Goal: Information Seeking & Learning: Learn about a topic

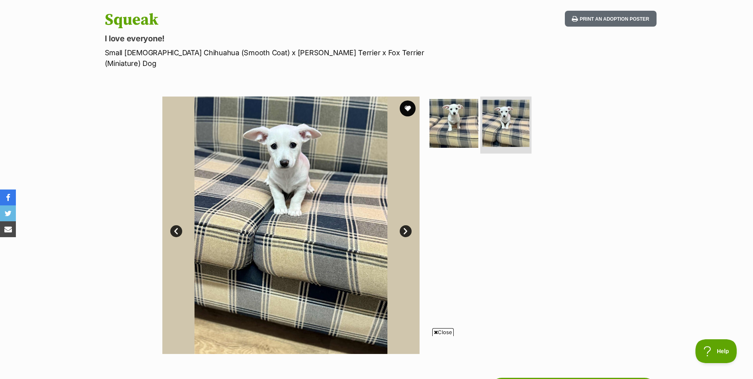
click at [493, 103] on img at bounding box center [505, 123] width 47 height 47
click at [463, 110] on img at bounding box center [453, 122] width 51 height 51
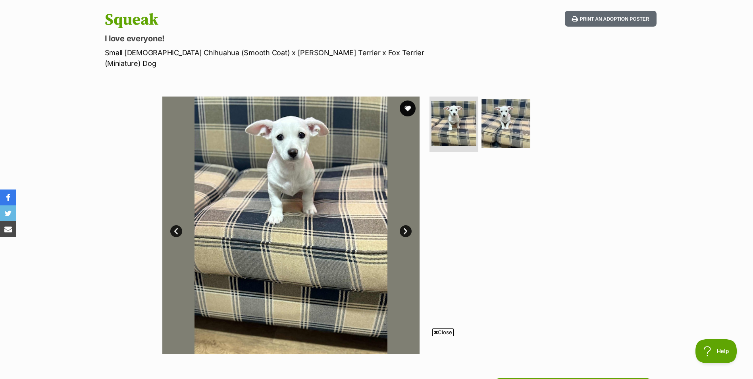
click at [321, 228] on img at bounding box center [290, 224] width 257 height 257
click at [406, 225] on link "Next" at bounding box center [406, 231] width 12 height 12
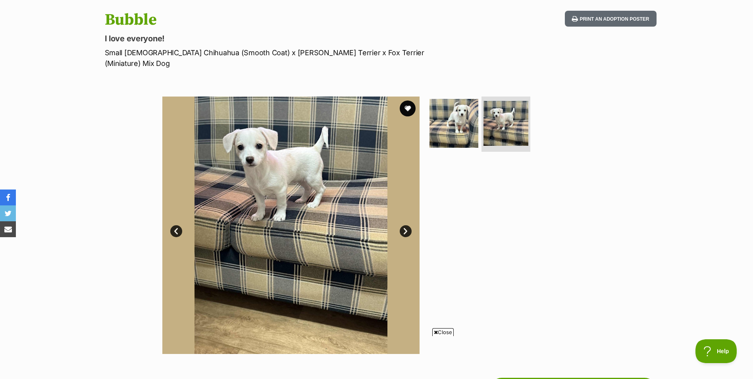
click at [285, 187] on img at bounding box center [290, 224] width 257 height 257
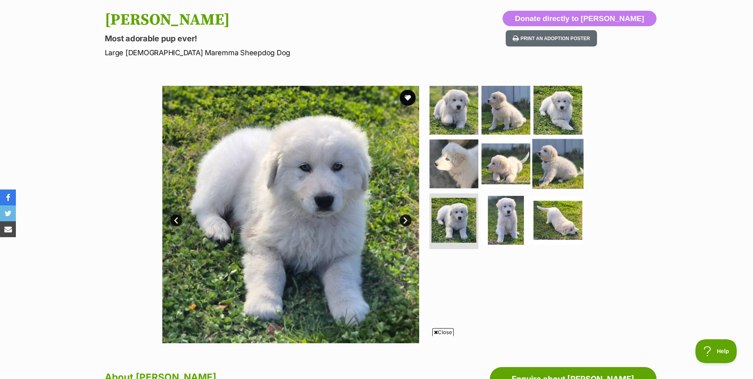
click at [567, 150] on img at bounding box center [557, 163] width 51 height 51
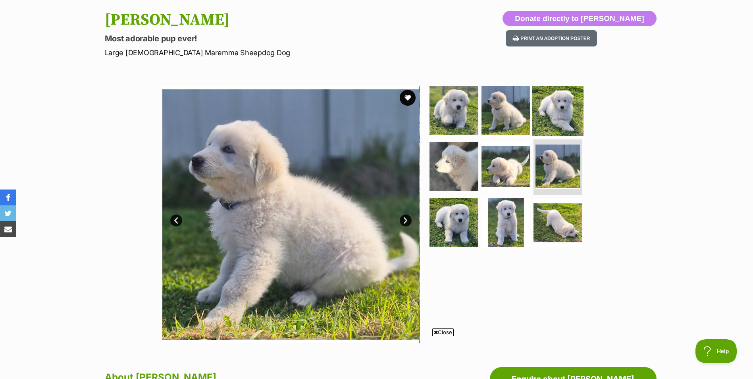
click at [561, 123] on img at bounding box center [557, 109] width 51 height 51
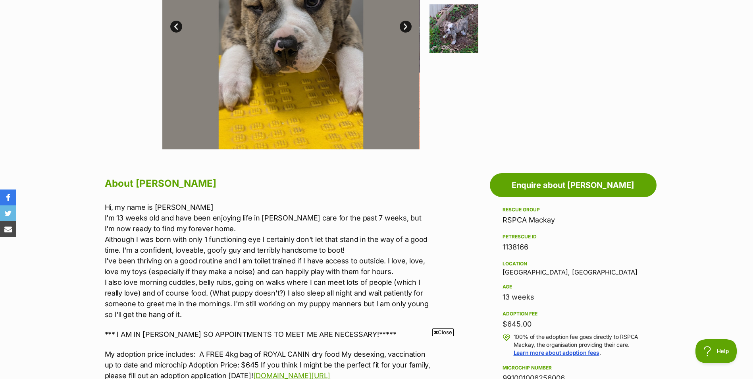
scroll to position [159, 0]
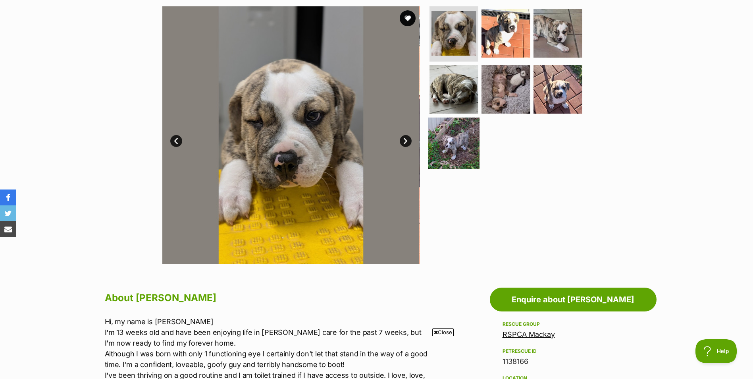
click at [460, 125] on img at bounding box center [453, 142] width 51 height 51
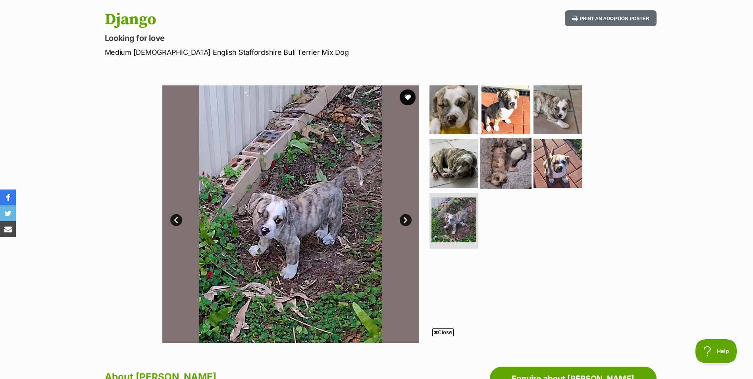
scroll to position [79, 0]
click at [491, 113] on img at bounding box center [505, 109] width 51 height 51
